Goal: Task Accomplishment & Management: Manage account settings

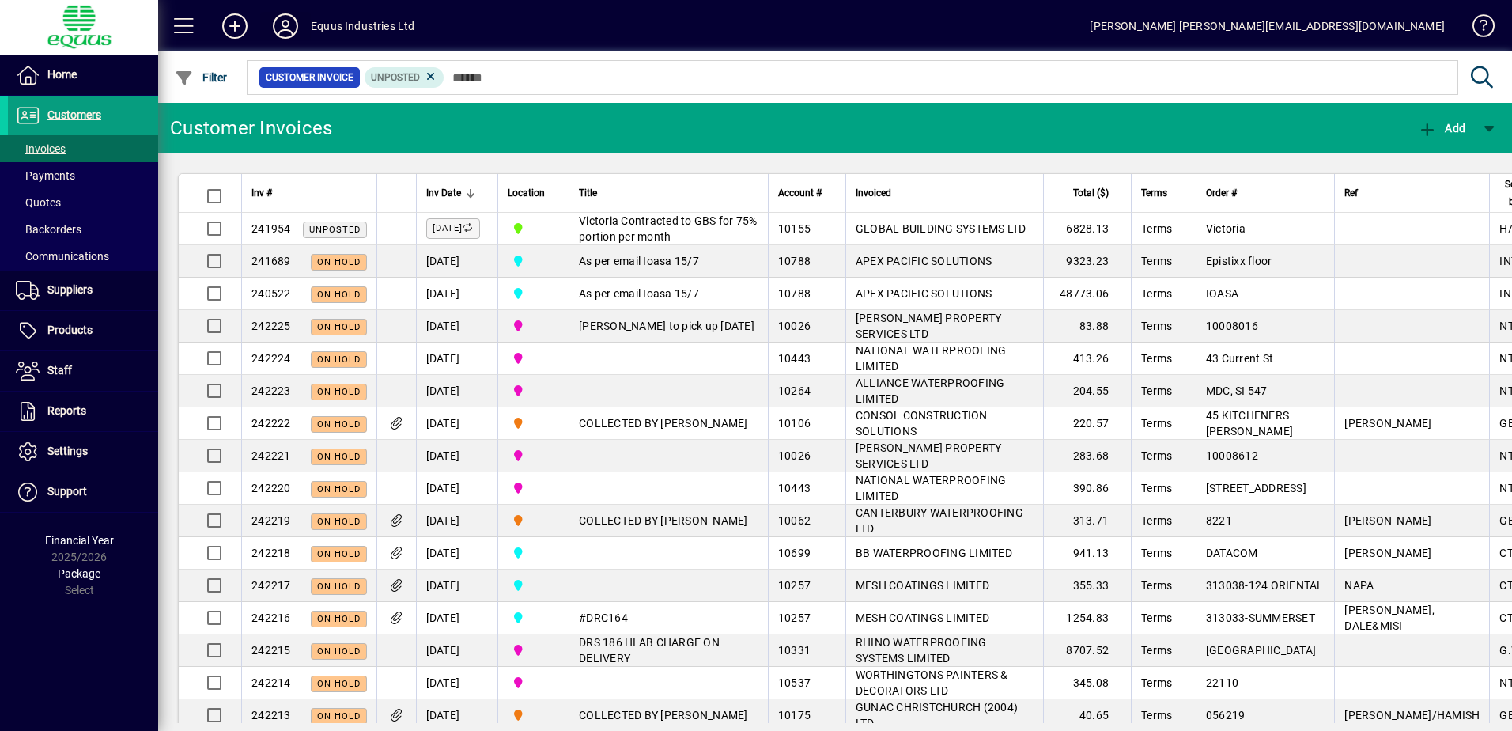
click at [289, 26] on icon at bounding box center [286, 25] width 32 height 25
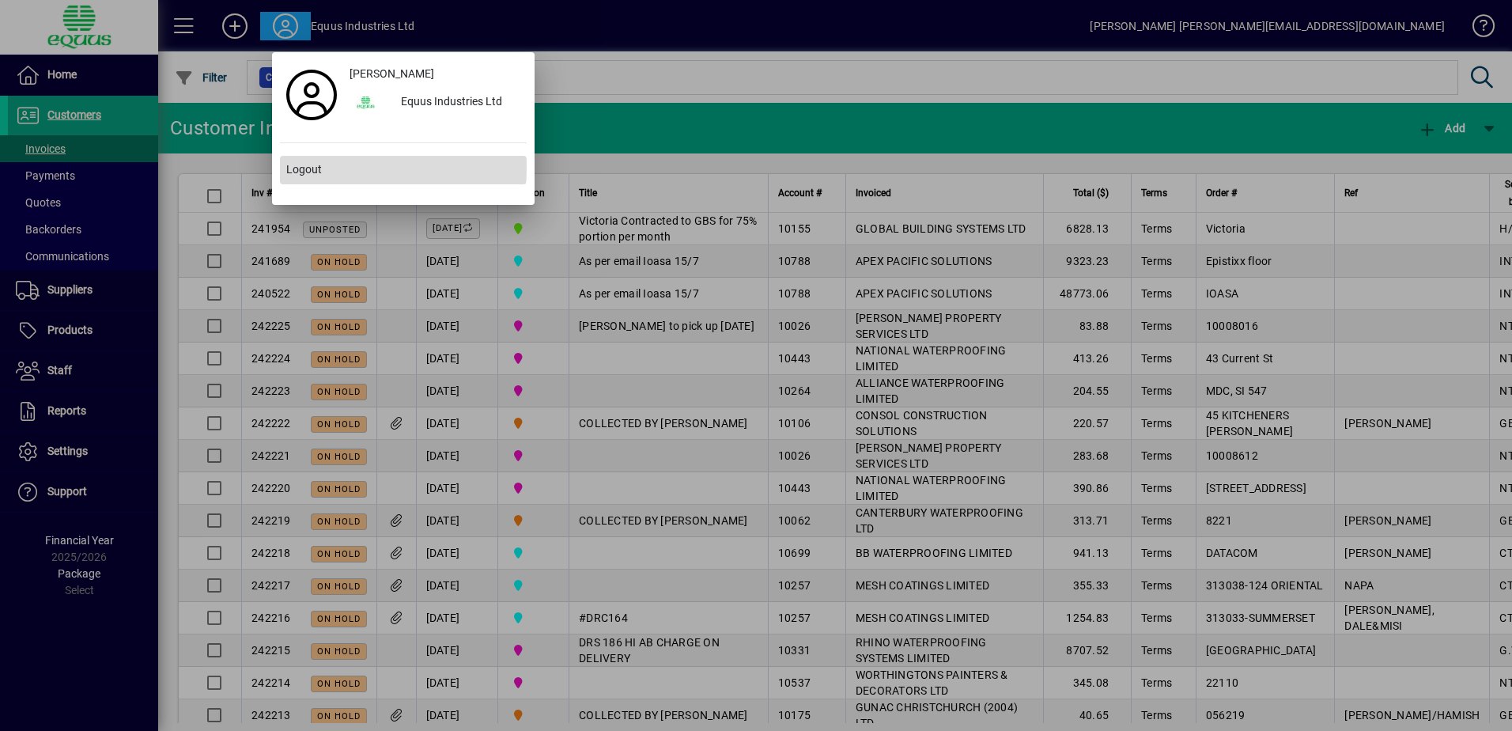
click at [295, 166] on span "Logout" at bounding box center [304, 169] width 36 height 17
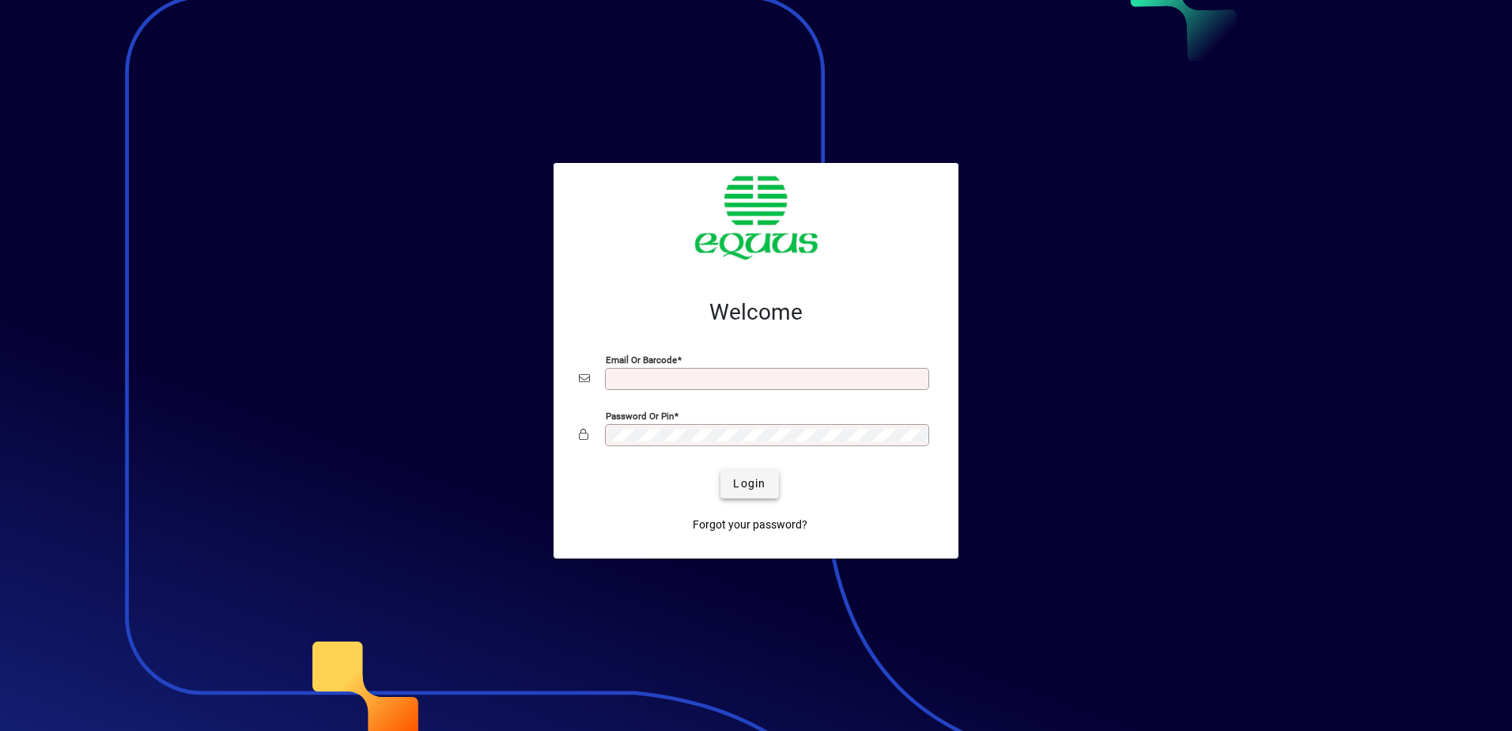
type input "**********"
click at [755, 486] on span "Login" at bounding box center [749, 483] width 32 height 17
